Goal: Information Seeking & Learning: Learn about a topic

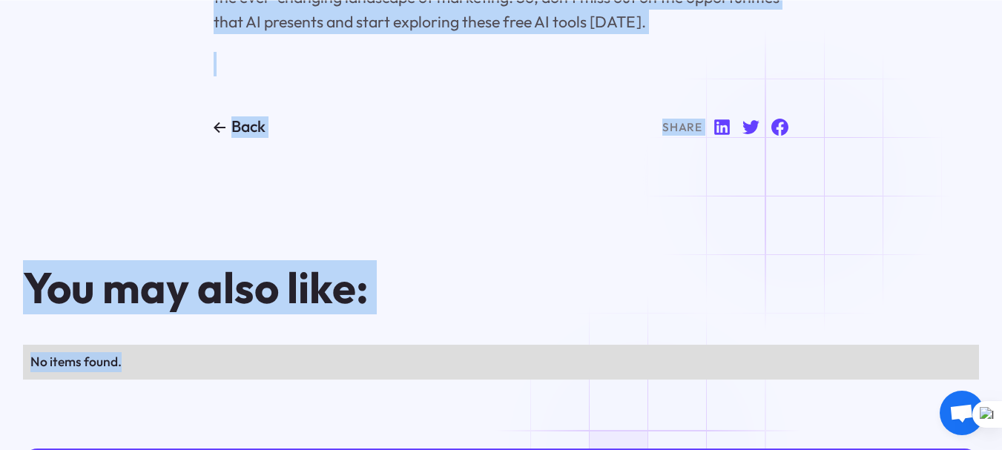
scroll to position [10876, 0]
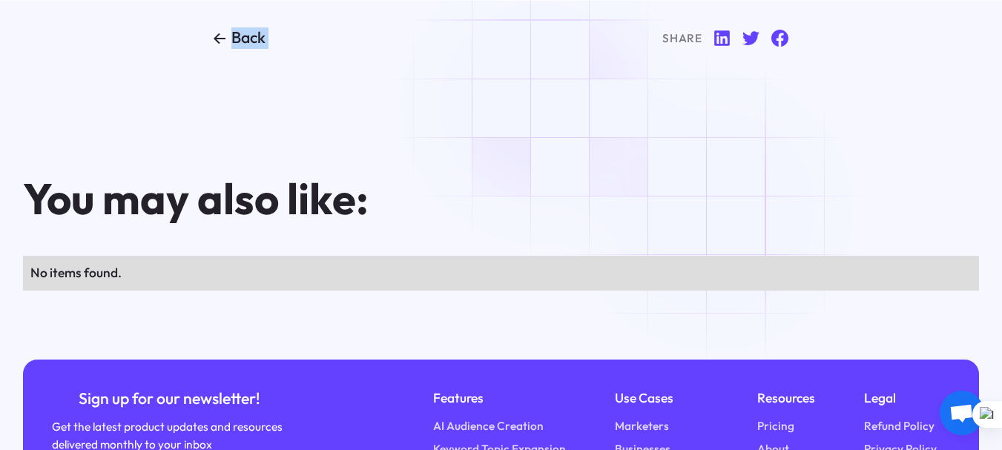
drag, startPoint x: 227, startPoint y: 258, endPoint x: 547, endPoint y: 104, distance: 355.6
copy div "Top 10 Free AI Tools for Marketing What are some free AI tools available for ma…"
